Goal: Navigation & Orientation: Find specific page/section

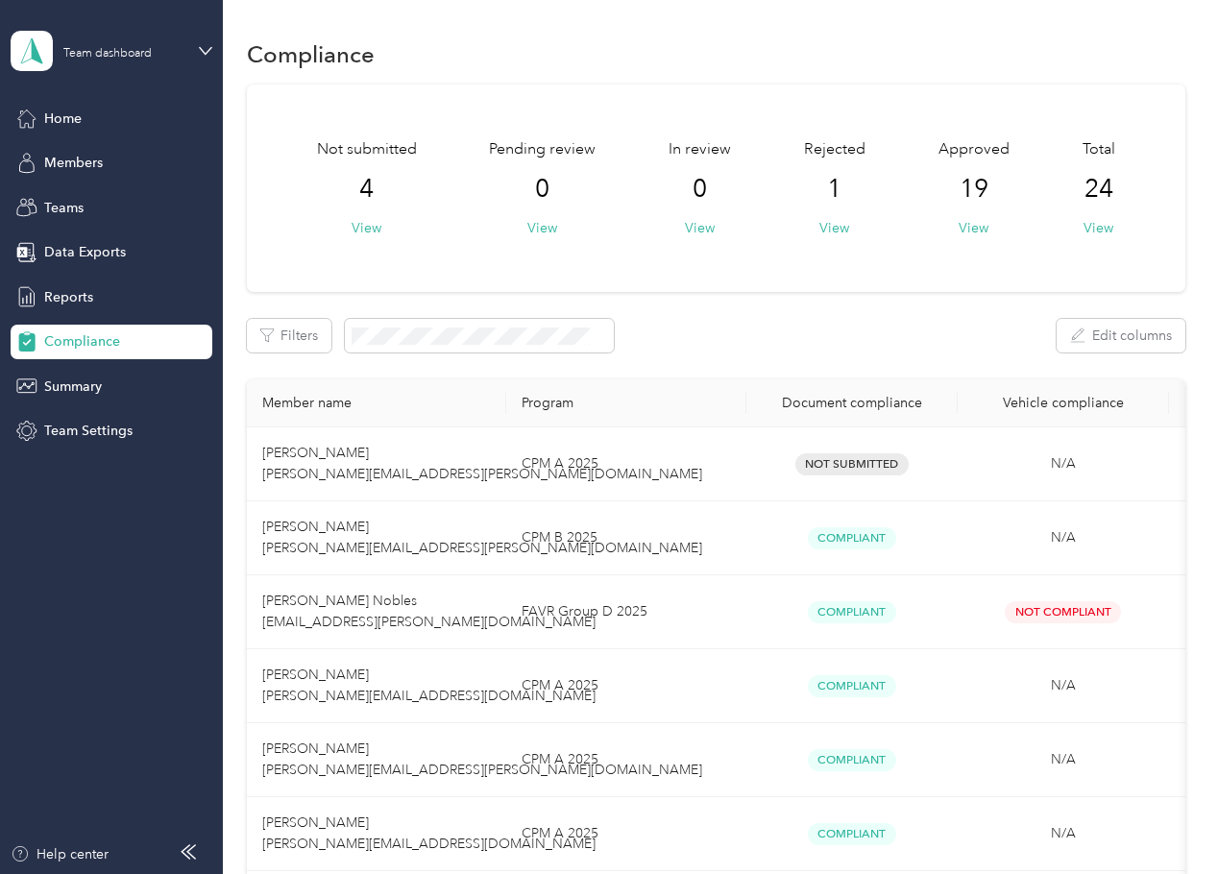
scroll to position [1537, 0]
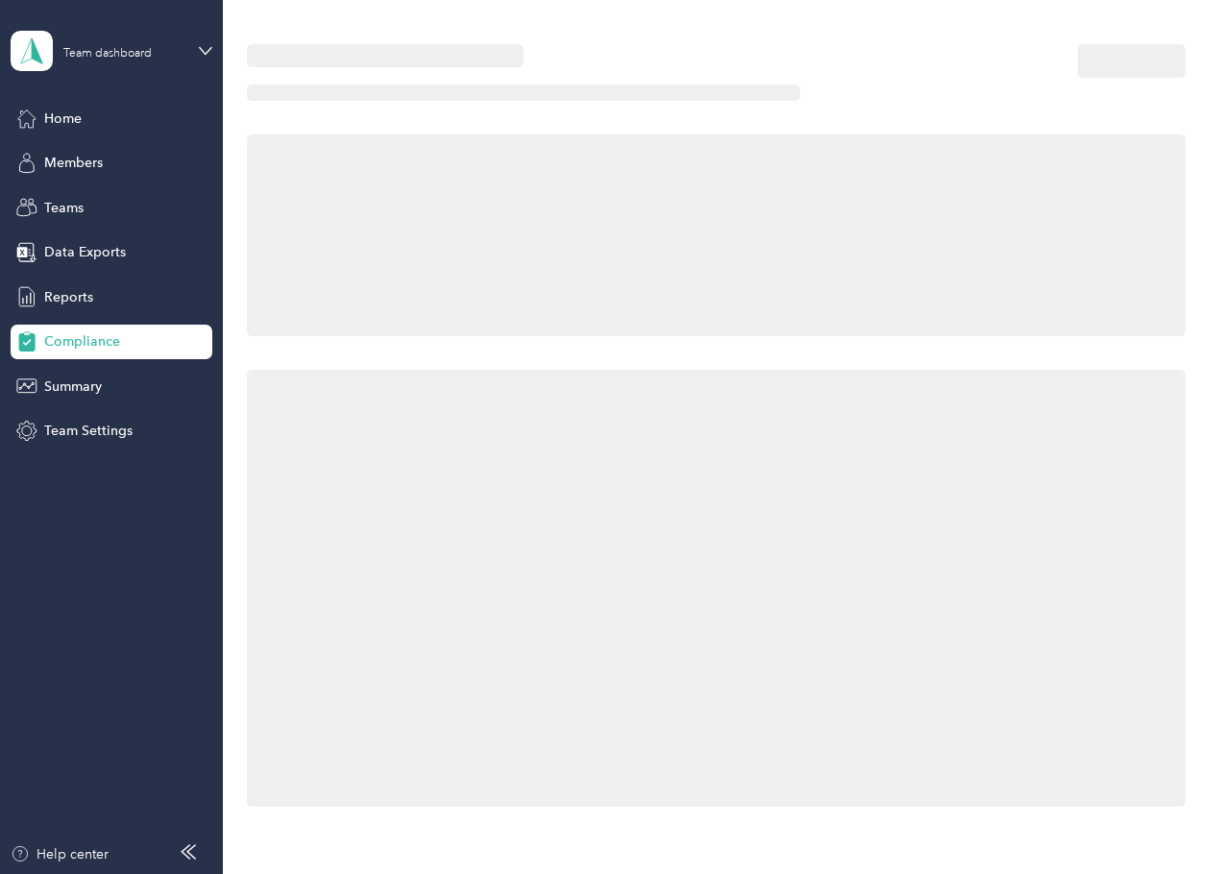
click at [847, 541] on div at bounding box center [716, 588] width 939 height 437
